Goal: Task Accomplishment & Management: Complete application form

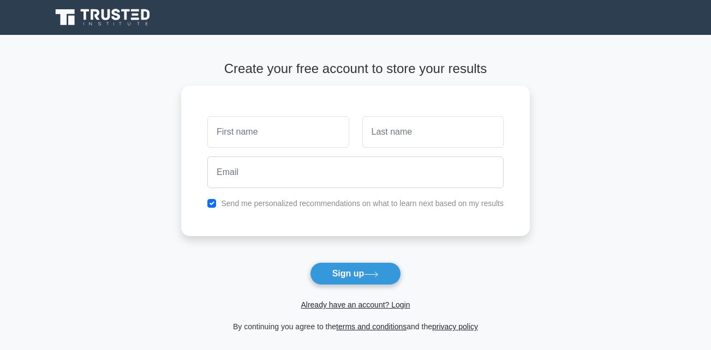
click at [305, 128] on input "text" at bounding box center [277, 132] width 141 height 32
type input "PHILEMON"
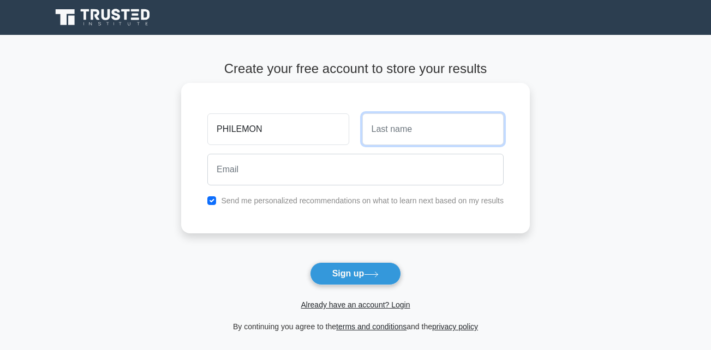
click at [430, 134] on input "text" at bounding box center [432, 130] width 141 height 32
type input "CHEPTARUS"
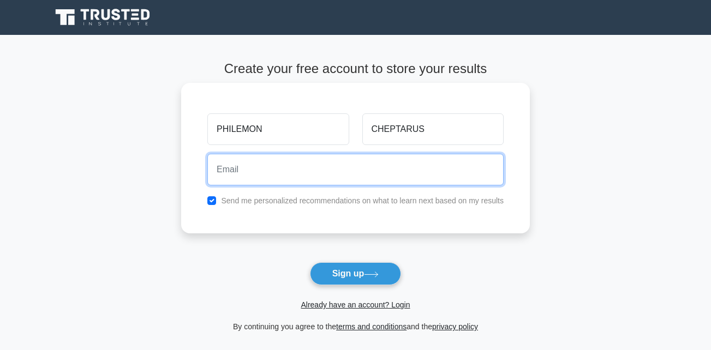
click at [411, 156] on input "email" at bounding box center [355, 170] width 296 height 32
type input "philemonkiplagat271@gmail.com"
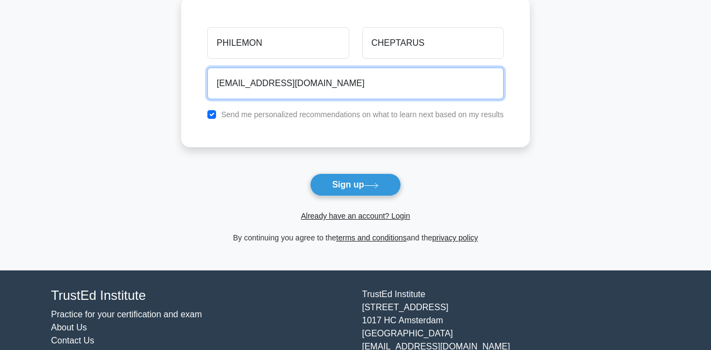
scroll to position [109, 0]
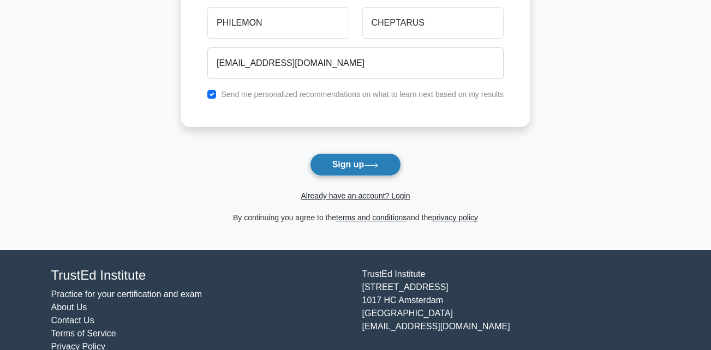
click at [367, 167] on button "Sign up" at bounding box center [356, 164] width 92 height 23
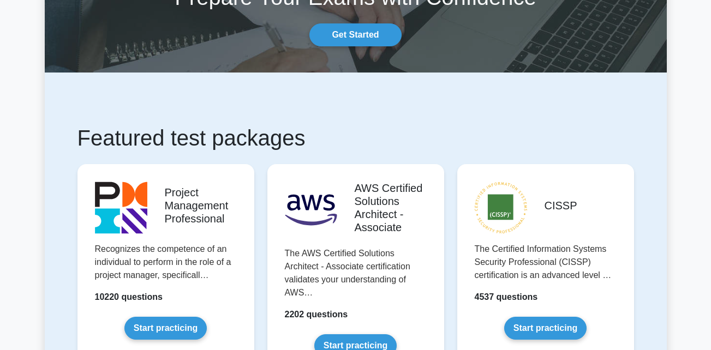
scroll to position [109, 0]
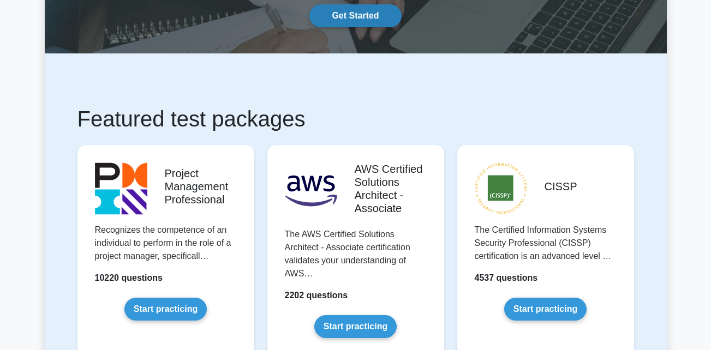
click at [364, 15] on link "Get Started" at bounding box center [355, 15] width 92 height 23
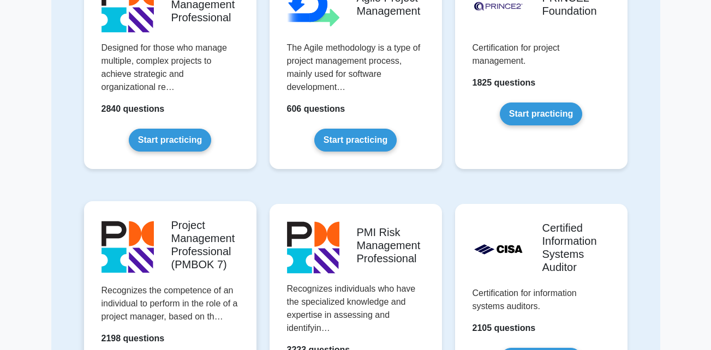
scroll to position [710, 0]
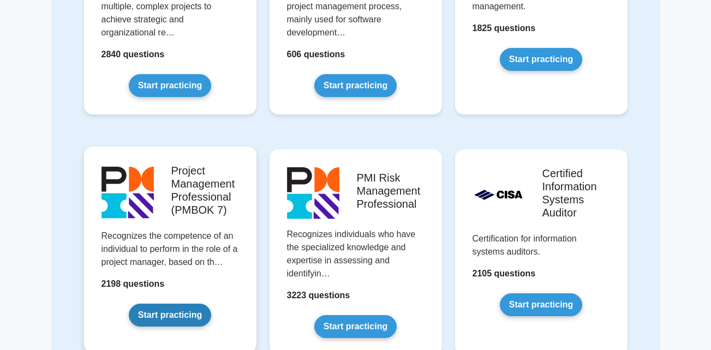
click at [176, 313] on link "Start practicing" at bounding box center [170, 315] width 82 height 23
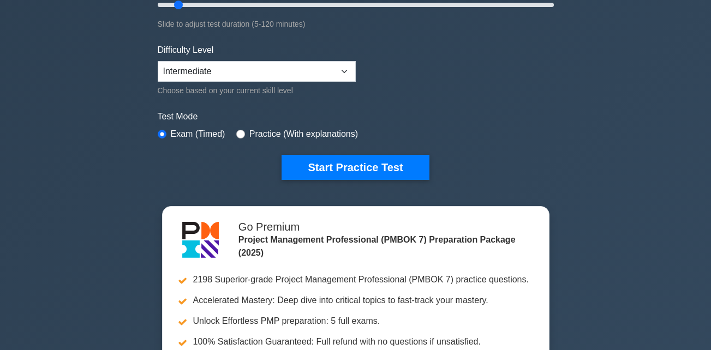
scroll to position [164, 0]
